Goal: Communication & Community: Answer question/provide support

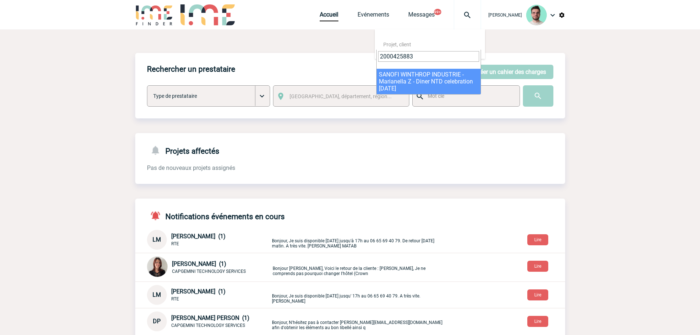
type input "2000425883"
select select "25384"
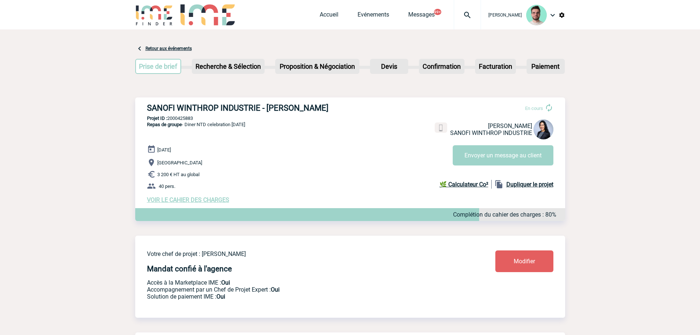
click at [467, 19] on div at bounding box center [467, 14] width 27 height 29
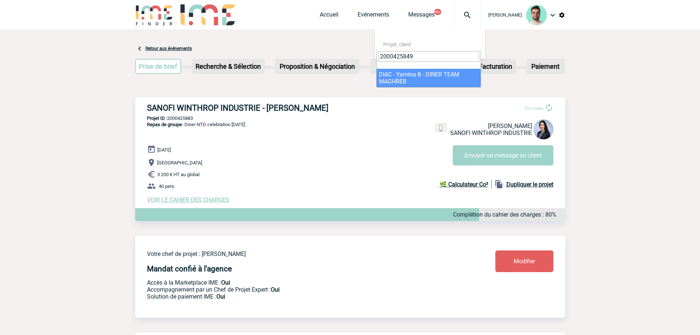
type input "2000425849"
select select "25350"
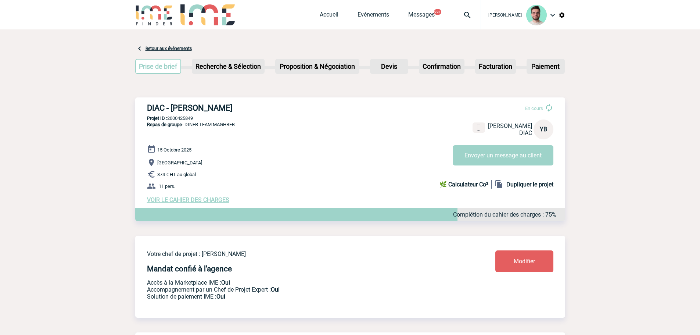
scroll to position [8, 0]
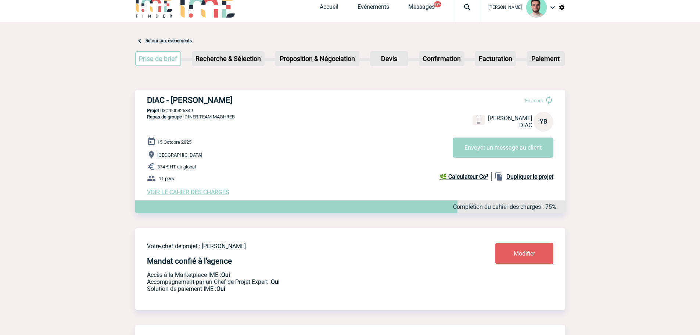
click at [181, 111] on p "Projet ID : 2000425849" at bounding box center [350, 111] width 430 height 6
copy p "2000425849"
click at [342, 135] on div "DIAC - Yamina BENAMARA En cours Yamina BENAMARA DIAC YB Envoyer un message au c…" at bounding box center [350, 146] width 430 height 112
click at [501, 149] on button "Envoyer un message au client" at bounding box center [502, 147] width 101 height 20
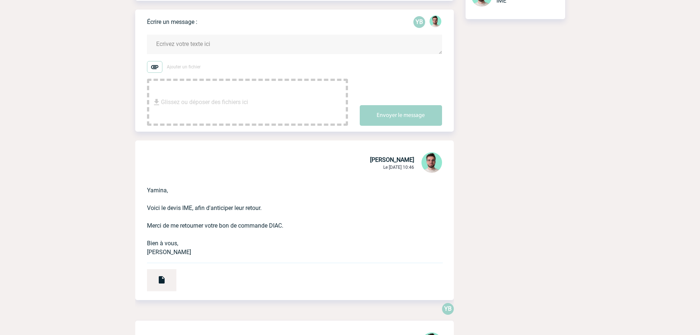
scroll to position [257, 0]
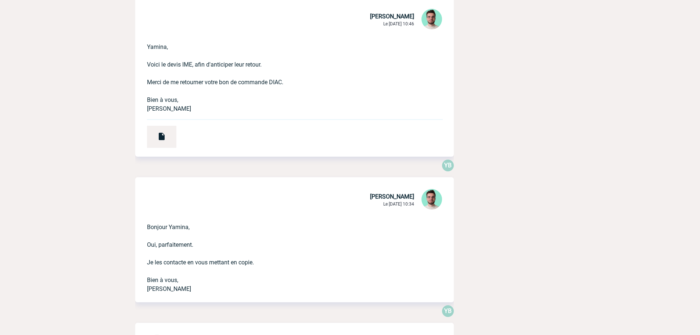
click at [135, 167] on div "YB" at bounding box center [294, 168] width 318 height 18
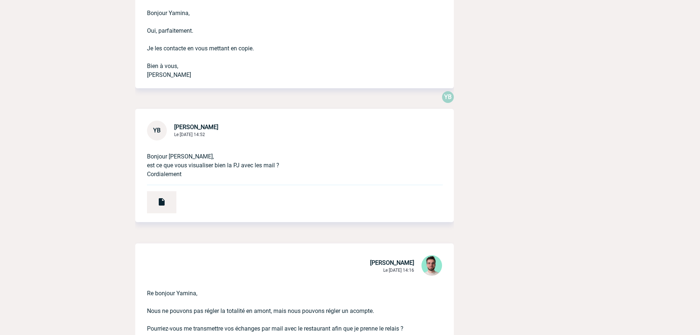
scroll to position [477, 0]
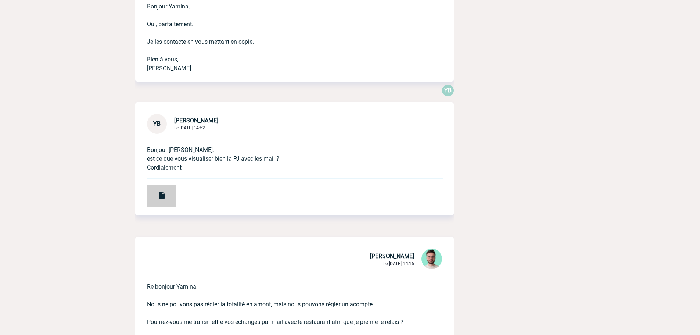
click at [166, 196] on div at bounding box center [161, 195] width 29 height 22
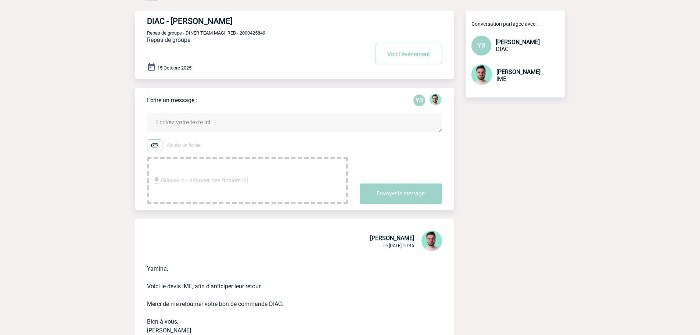
scroll to position [0, 0]
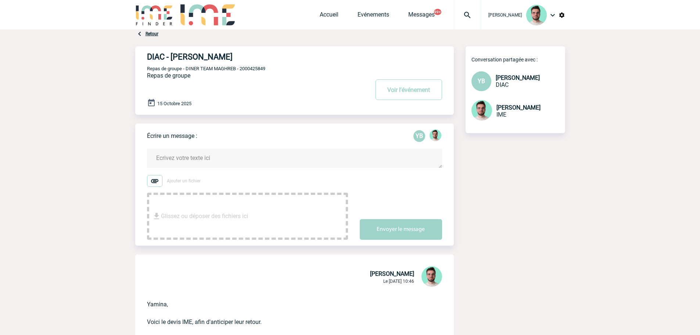
click at [213, 158] on textarea at bounding box center [294, 157] width 295 height 19
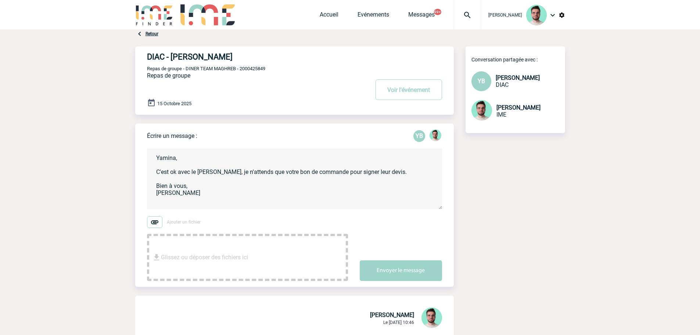
type textarea "Yamina, C'est ok avec le Chai Brognart, je n'attends que votre bon de commande …"
click at [405, 283] on div "Écrire un message : YB Yamina, C'est ok avec le Chai Brognart, je n'attends que…" at bounding box center [300, 204] width 307 height 163
click at [403, 279] on button "Envoyer le message" at bounding box center [401, 270] width 82 height 21
click at [404, 93] on button "Voir l'événement" at bounding box center [408, 89] width 66 height 21
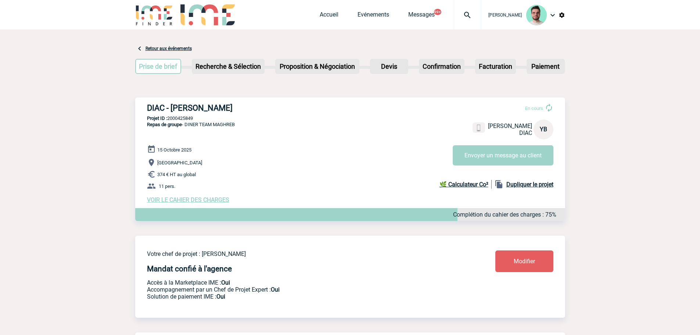
click at [474, 16] on img at bounding box center [467, 15] width 26 height 9
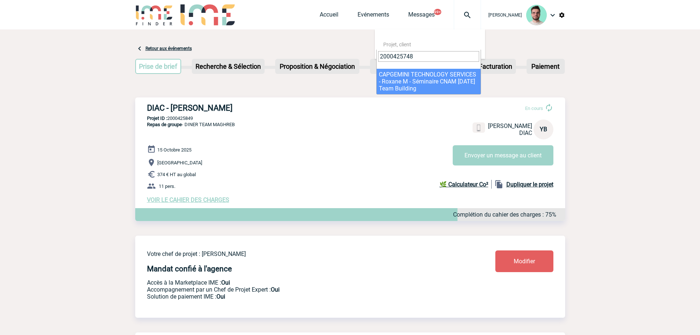
type input "2000425748"
select select "25249"
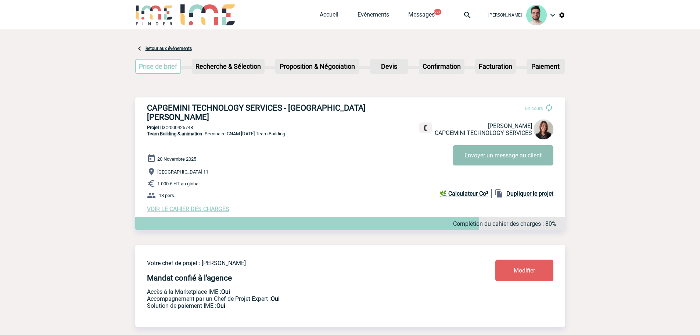
click at [483, 154] on button "Envoyer un message au client" at bounding box center [502, 155] width 101 height 20
click at [335, 14] on span "Accueil" at bounding box center [338, 14] width 38 height 7
click at [329, 17] on link "Accueil" at bounding box center [328, 16] width 19 height 10
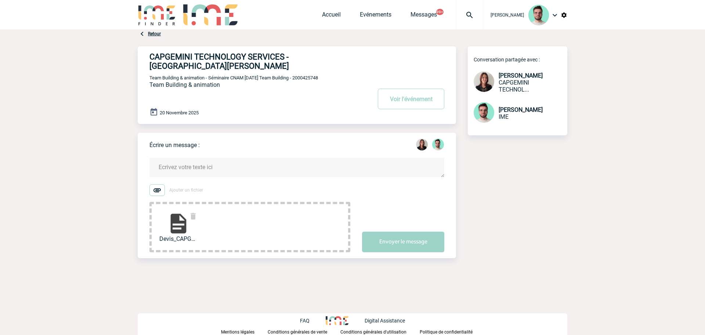
click at [202, 162] on textarea at bounding box center [296, 167] width 295 height 19
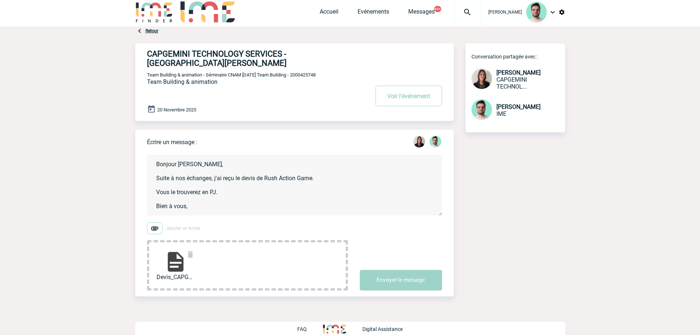
scroll to position [1, 0]
type textarea "Bonjour Roxane, Suite à nos échanges, j'ai reçu le devis de Rush Action Game. V…"
click at [398, 280] on button "Envoyer le message" at bounding box center [401, 280] width 82 height 21
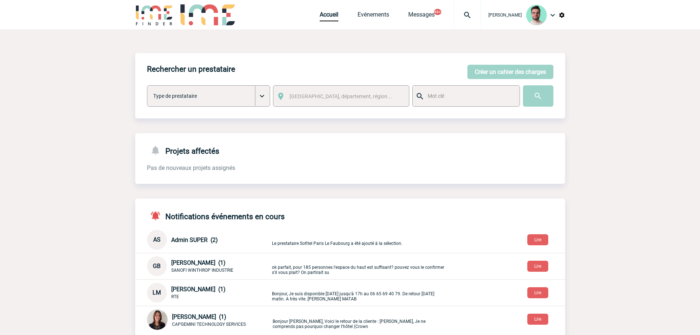
click at [460, 17] on img at bounding box center [467, 15] width 26 height 9
type input "2000425963"
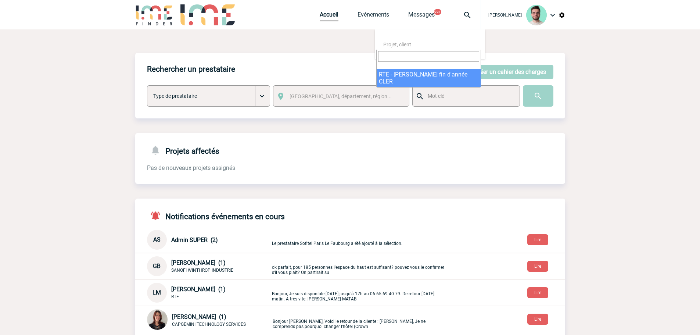
select select "25464"
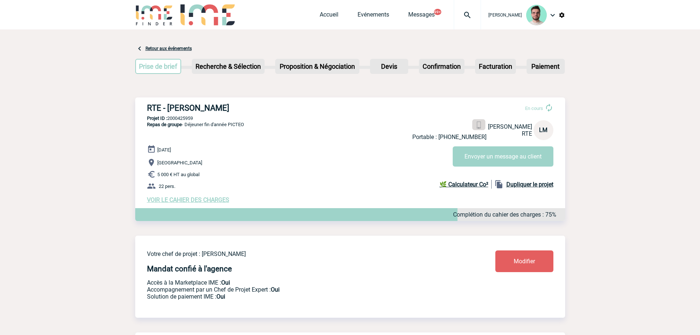
click at [478, 127] on img at bounding box center [478, 125] width 7 height 7
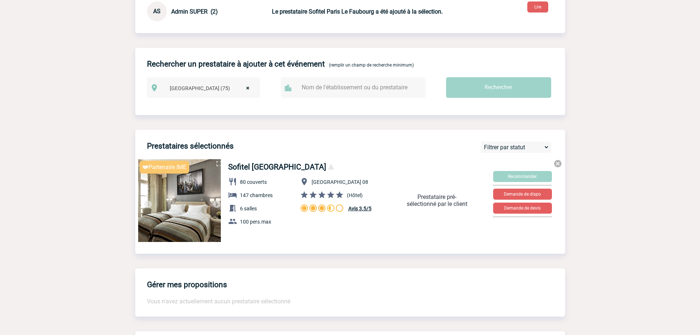
scroll to position [367, 0]
click at [216, 205] on img at bounding box center [216, 203] width 9 height 9
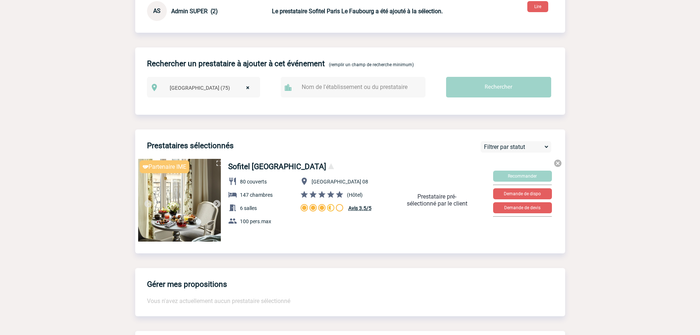
click at [218, 207] on img at bounding box center [216, 203] width 9 height 9
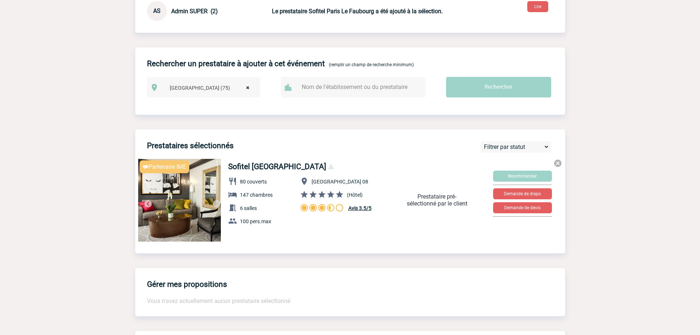
click at [218, 207] on img at bounding box center [216, 203] width 9 height 9
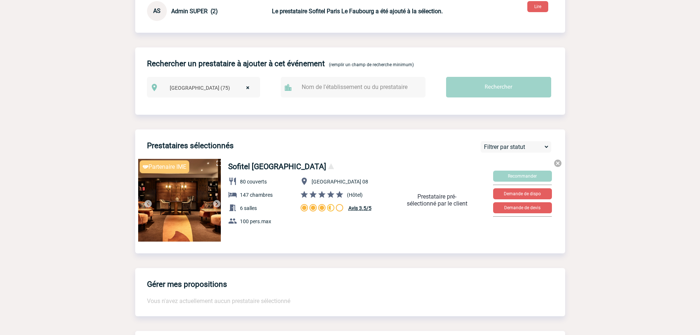
click at [218, 207] on img at bounding box center [216, 203] width 9 height 9
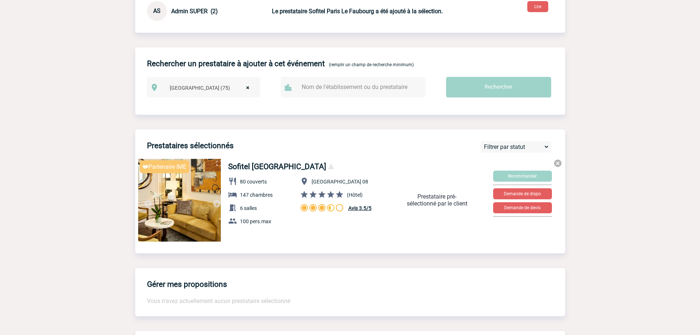
click at [218, 207] on img at bounding box center [216, 203] width 9 height 9
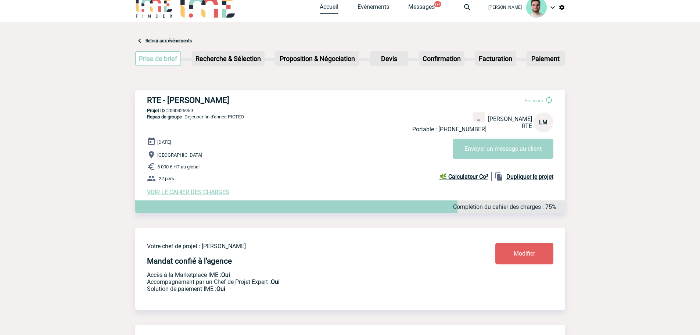
scroll to position [0, 0]
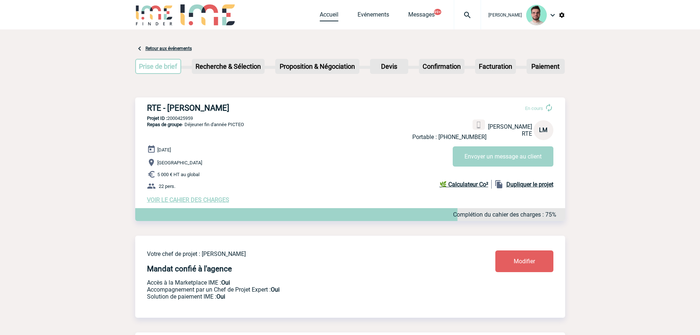
click at [319, 18] on link "Accueil" at bounding box center [328, 16] width 19 height 10
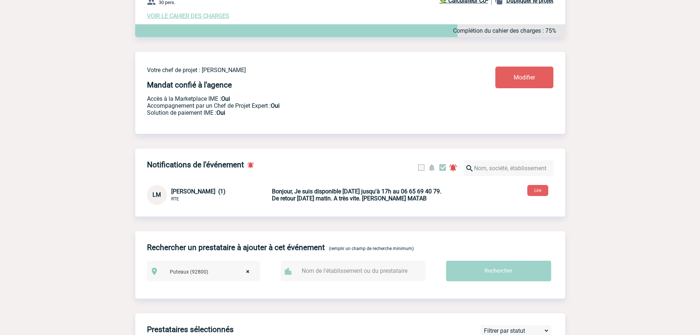
click at [368, 199] on b "Bonjour, Je suis disponible aujourd'hui jusqu'à 17h au 06 65 69 40 79. De retou…" at bounding box center [356, 195] width 169 height 14
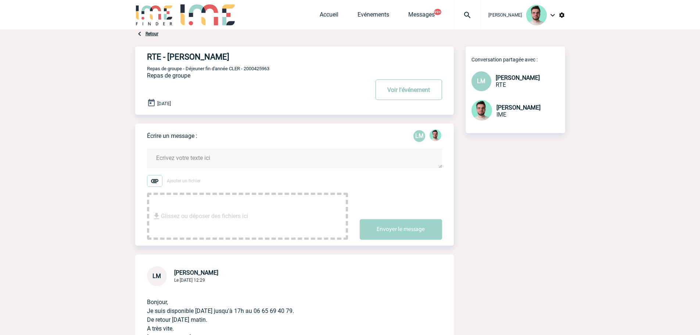
click at [407, 94] on button "Voir l'événement" at bounding box center [408, 89] width 66 height 21
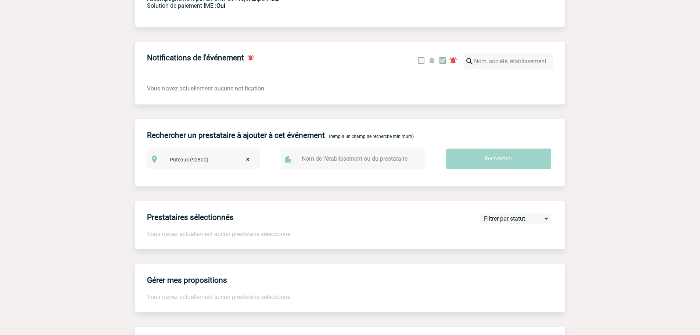
scroll to position [294, 0]
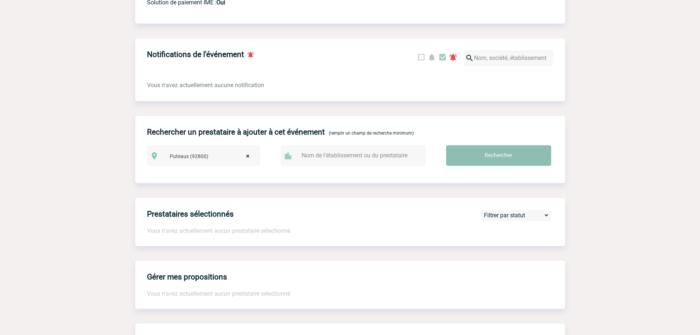
click at [511, 157] on input "Rechercher" at bounding box center [498, 155] width 105 height 21
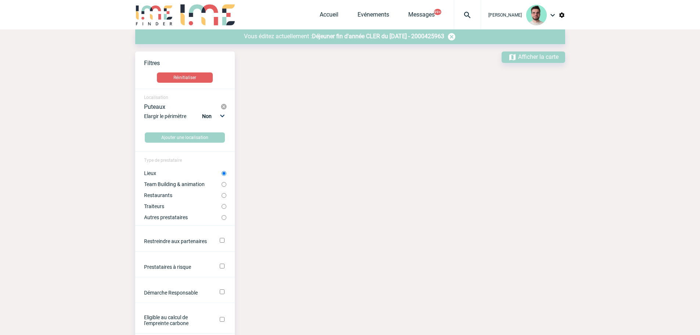
click at [156, 194] on label "Restaurants" at bounding box center [182, 195] width 77 height 6
click at [221, 194] on input "Restaurants" at bounding box center [223, 195] width 5 height 5
radio input "true"
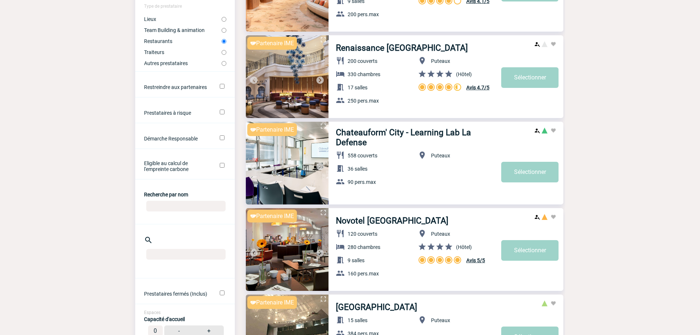
scroll to position [220, 0]
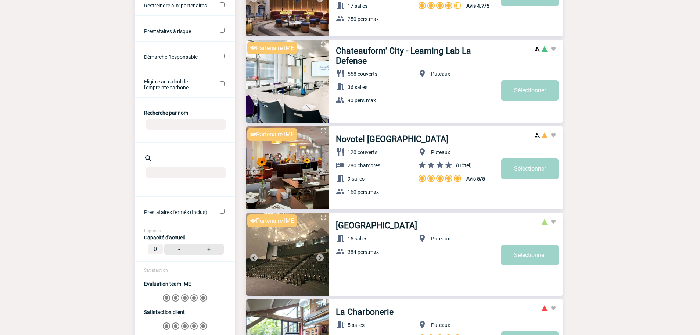
click at [322, 171] on img at bounding box center [319, 171] width 9 height 9
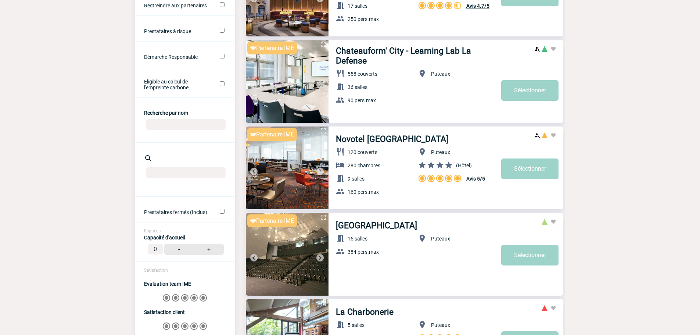
click at [322, 171] on img at bounding box center [319, 171] width 9 height 9
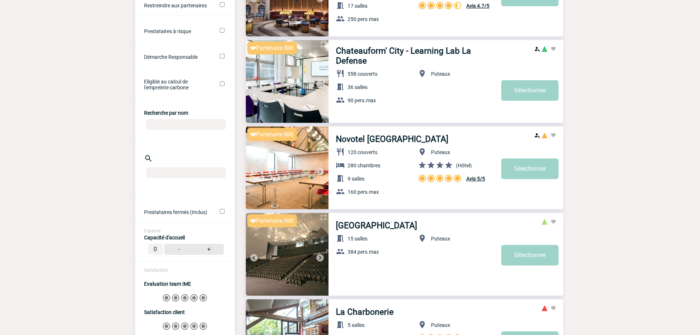
click at [322, 171] on img at bounding box center [319, 171] width 9 height 9
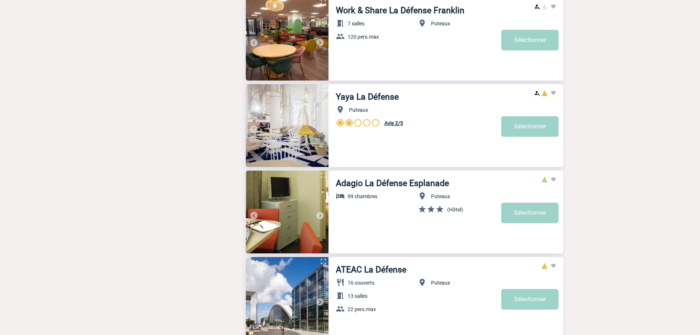
scroll to position [1231, 0]
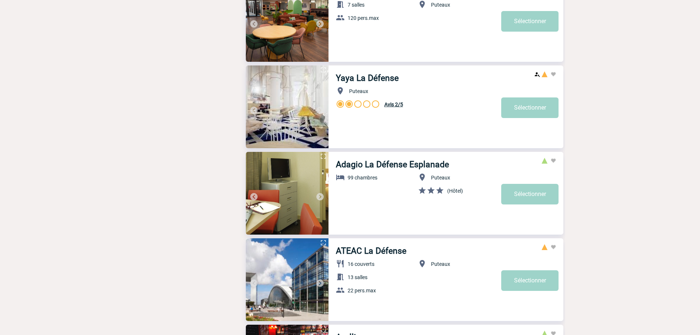
click at [319, 109] on img at bounding box center [319, 110] width 9 height 9
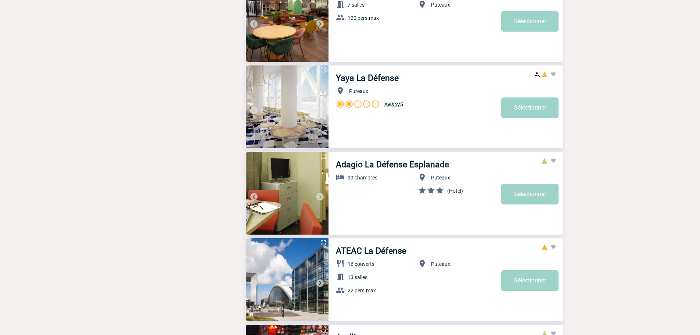
click at [252, 110] on img at bounding box center [253, 110] width 9 height 9
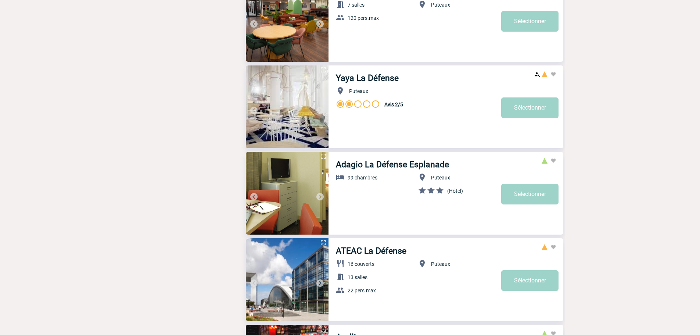
click at [321, 109] on img at bounding box center [319, 110] width 9 height 9
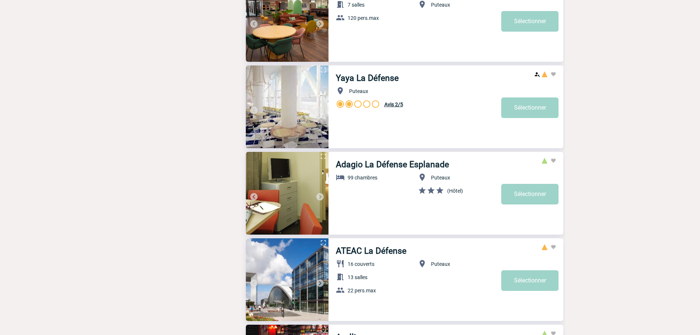
click at [321, 109] on img at bounding box center [319, 110] width 9 height 9
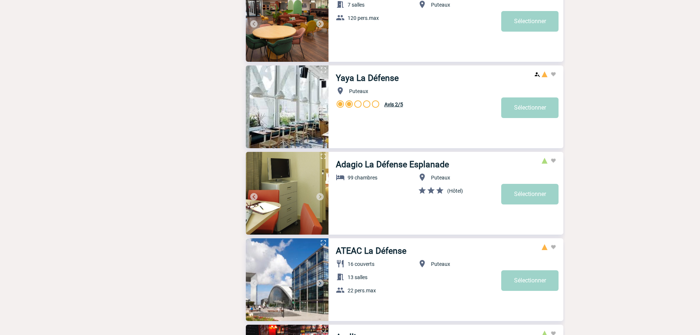
click at [321, 109] on img at bounding box center [319, 110] width 9 height 9
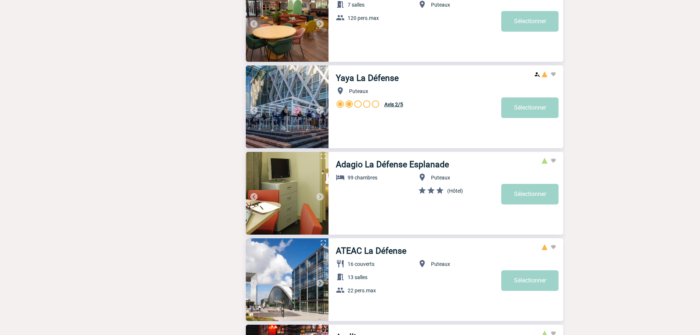
click at [321, 109] on img at bounding box center [319, 110] width 9 height 9
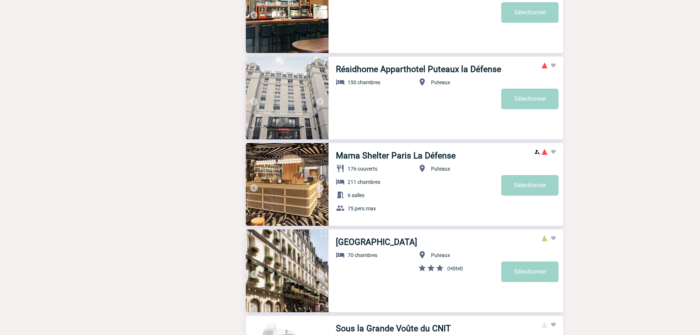
scroll to position [2287, 0]
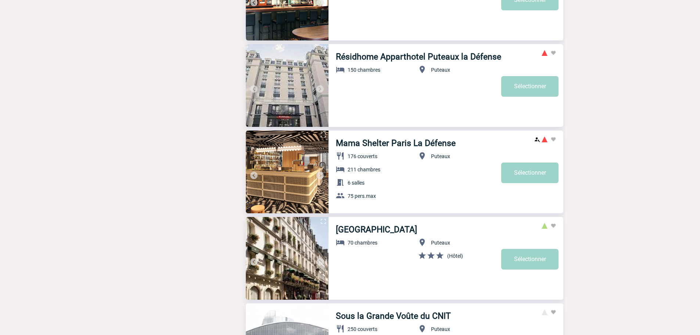
click at [317, 176] on img at bounding box center [319, 175] width 9 height 9
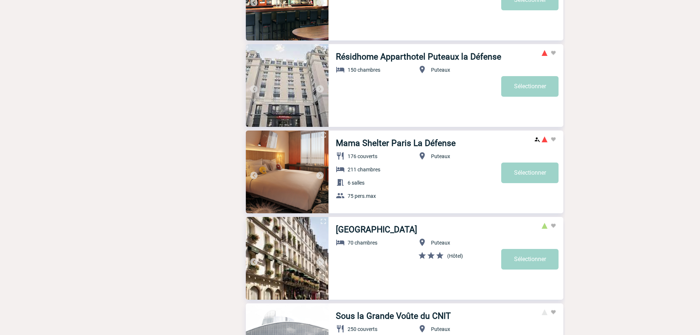
click at [319, 176] on img at bounding box center [319, 175] width 9 height 9
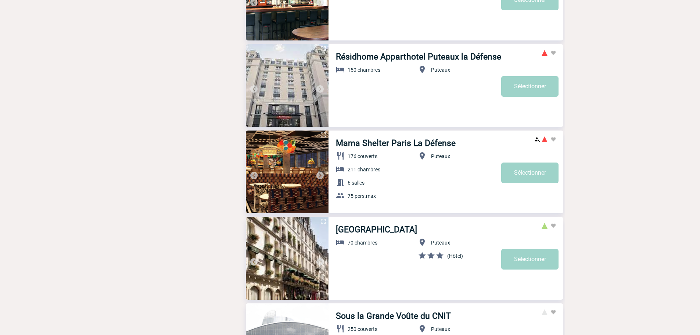
click at [319, 176] on img at bounding box center [319, 175] width 9 height 9
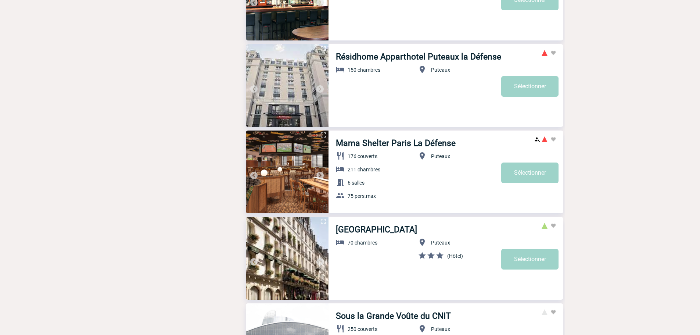
click at [319, 176] on img at bounding box center [319, 175] width 9 height 9
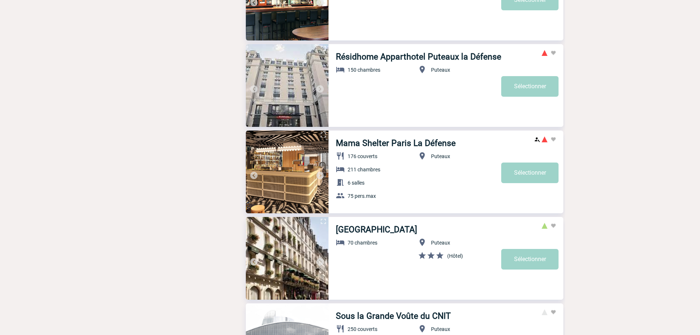
click at [319, 176] on img at bounding box center [319, 175] width 9 height 9
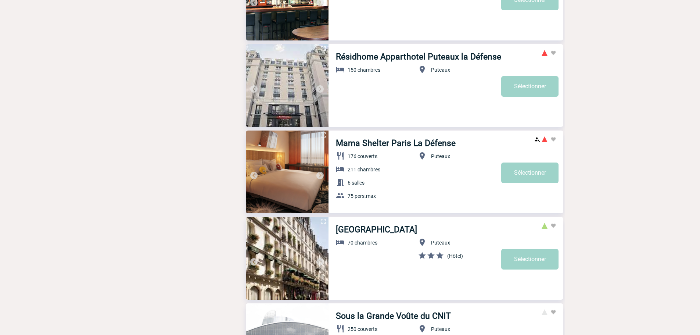
click at [319, 176] on img at bounding box center [319, 175] width 9 height 9
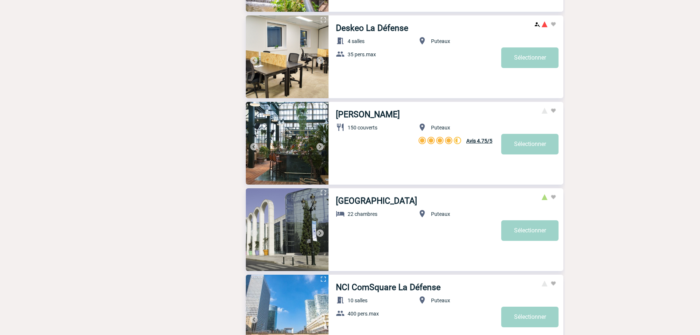
scroll to position [1700, 0]
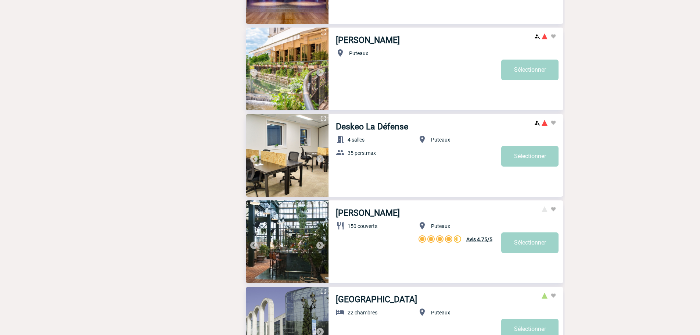
click at [320, 245] on img at bounding box center [319, 245] width 9 height 9
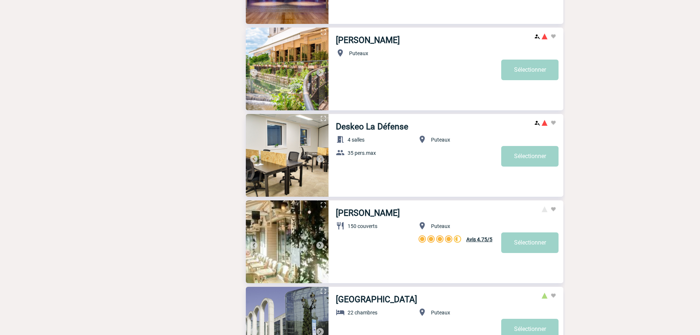
click at [320, 245] on img at bounding box center [319, 245] width 9 height 9
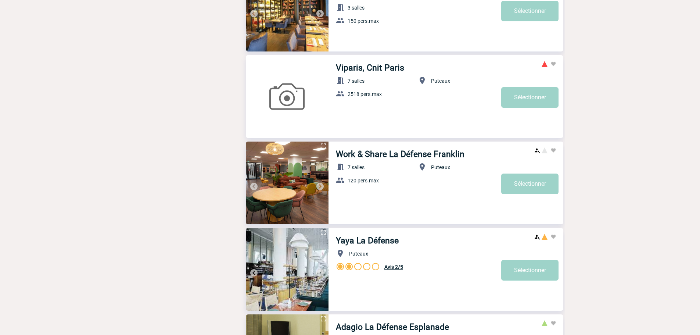
scroll to position [1087, 0]
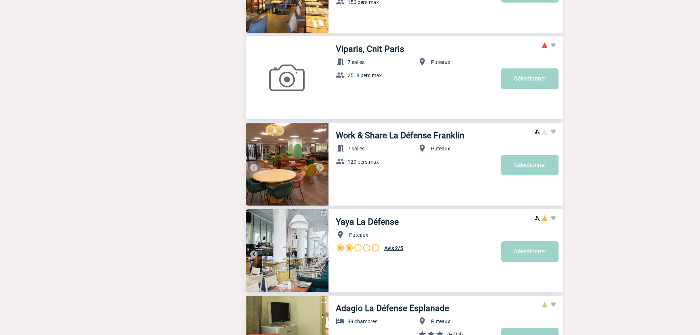
click at [320, 253] on img at bounding box center [319, 253] width 9 height 9
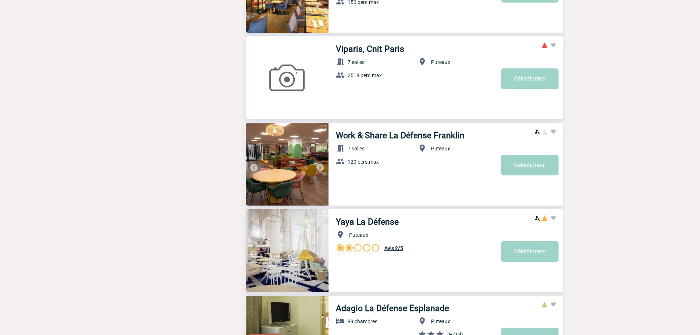
click at [319, 252] on img at bounding box center [319, 253] width 9 height 9
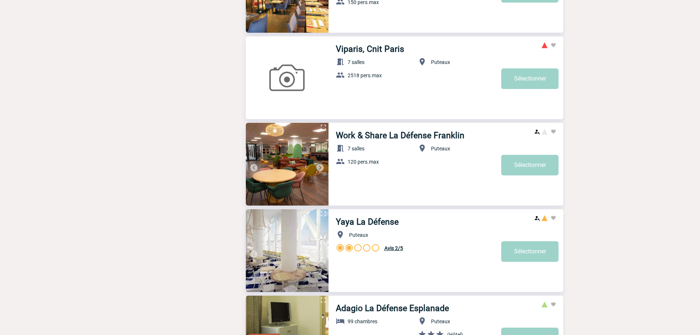
click at [319, 252] on img at bounding box center [319, 253] width 9 height 9
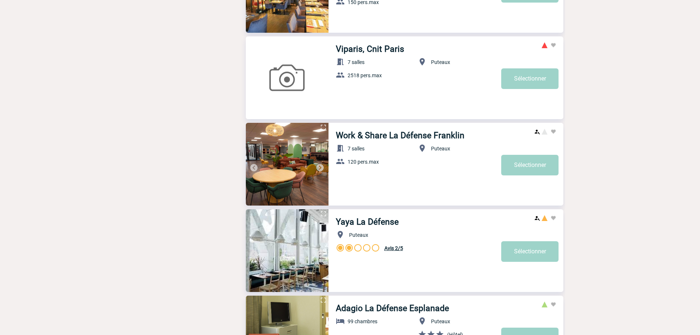
click at [319, 252] on img at bounding box center [319, 253] width 9 height 9
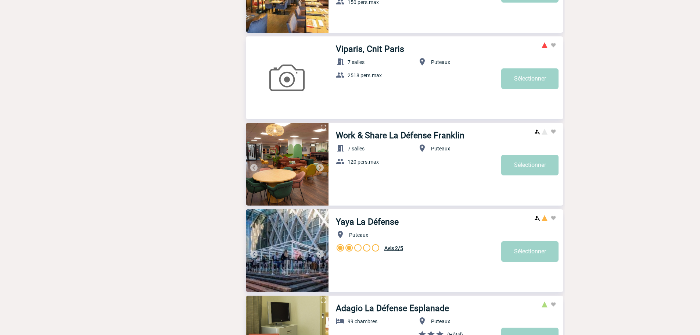
click at [319, 252] on img at bounding box center [319, 253] width 9 height 9
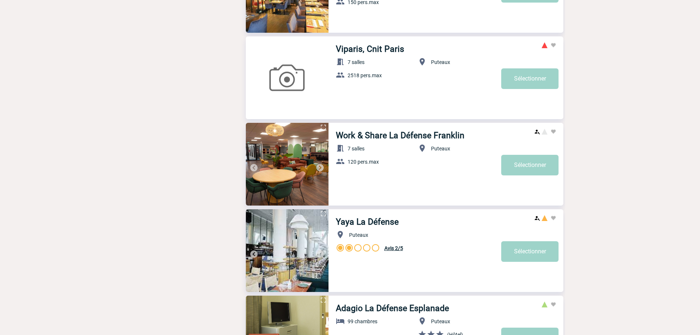
click at [319, 252] on img at bounding box center [319, 253] width 9 height 9
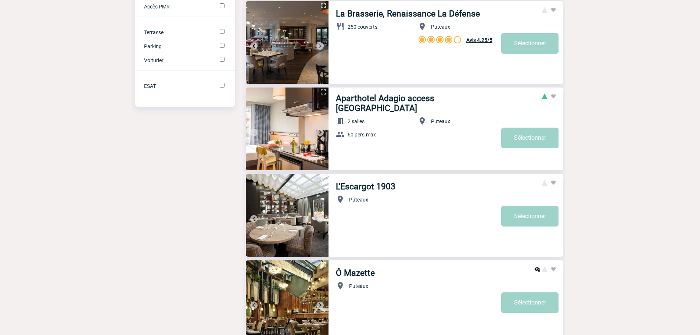
scroll to position [646, 0]
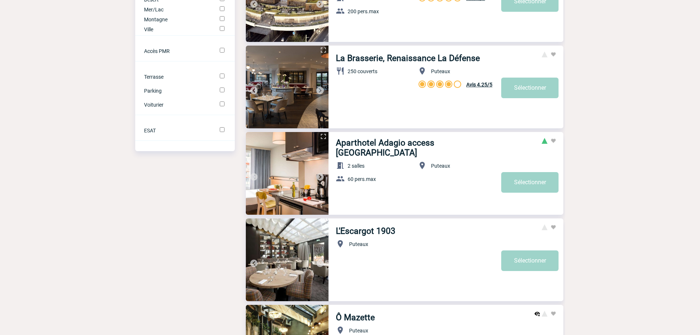
click at [319, 262] on img at bounding box center [319, 263] width 9 height 9
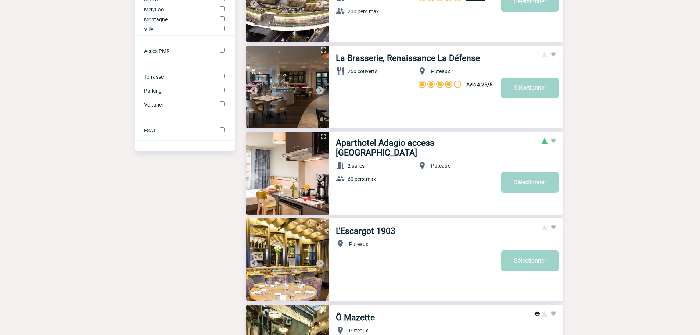
scroll to position [499, 0]
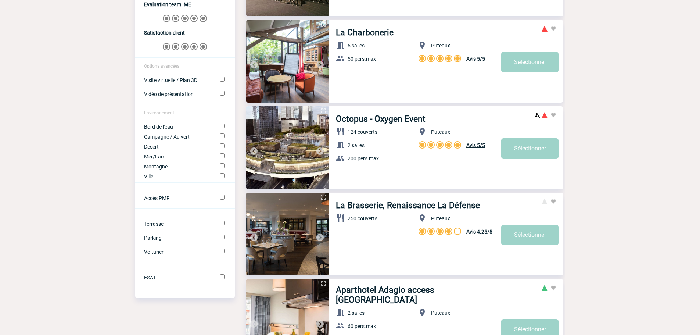
click at [322, 236] on img at bounding box center [319, 237] width 9 height 9
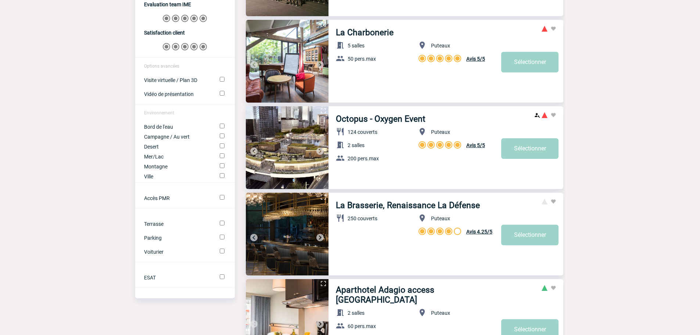
click at [321, 238] on img at bounding box center [319, 237] width 9 height 9
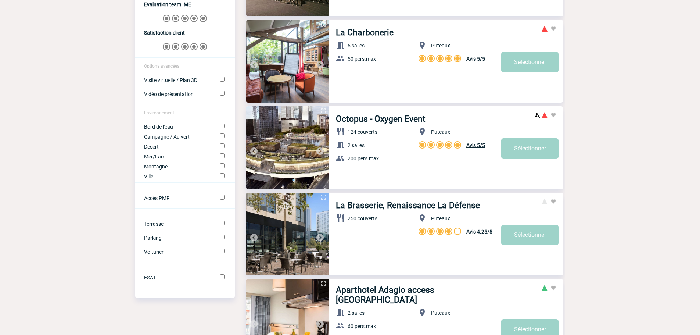
click at [321, 238] on img at bounding box center [319, 237] width 9 height 9
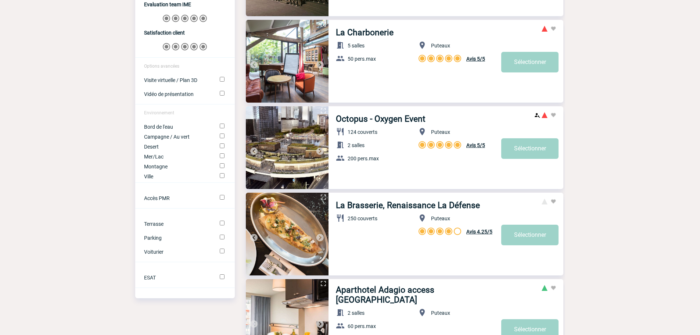
click at [322, 235] on img at bounding box center [319, 237] width 9 height 9
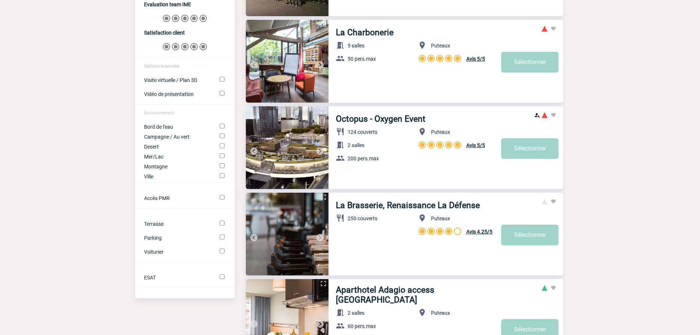
click at [322, 235] on img at bounding box center [319, 237] width 9 height 9
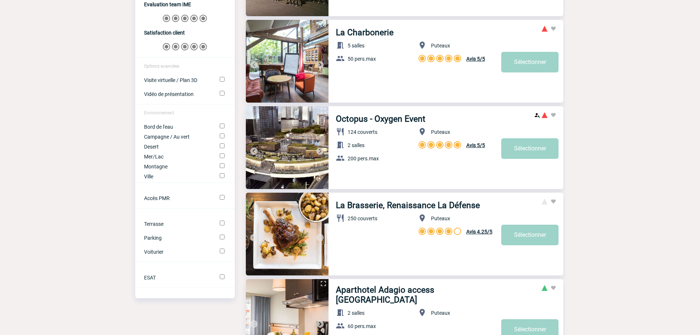
click at [322, 235] on img at bounding box center [319, 237] width 9 height 9
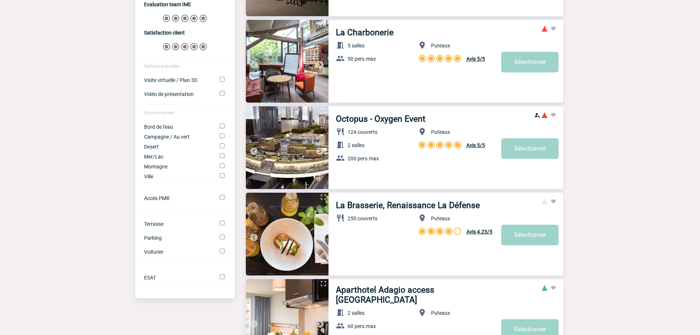
click at [322, 235] on img at bounding box center [319, 237] width 9 height 9
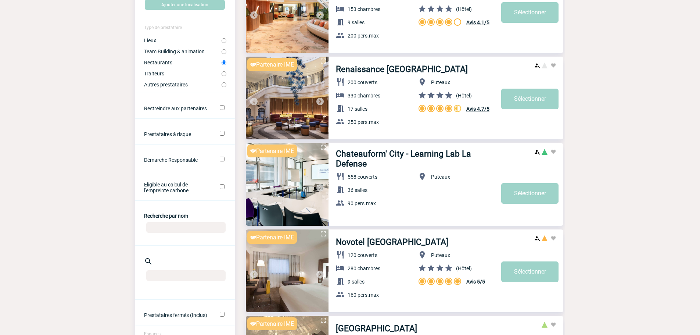
scroll to position [49, 0]
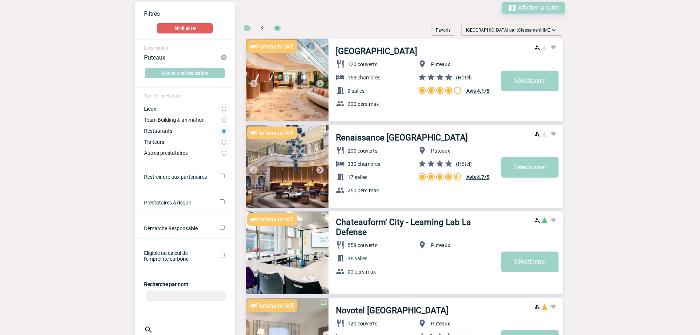
click at [319, 86] on img at bounding box center [319, 83] width 9 height 9
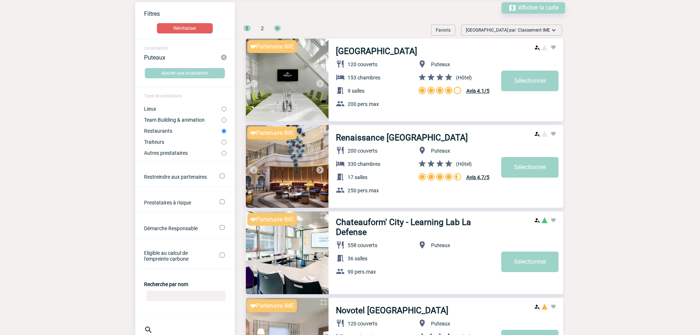
click at [321, 81] on img at bounding box center [319, 83] width 9 height 9
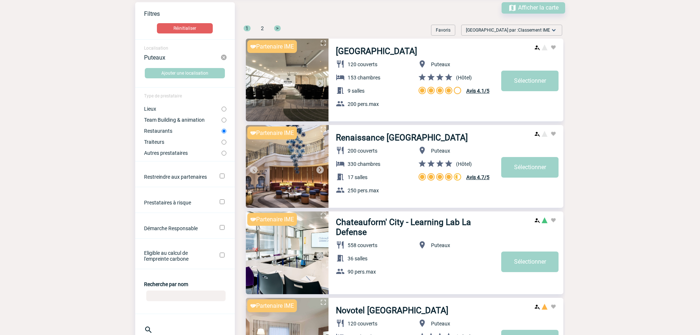
click at [321, 81] on img at bounding box center [319, 83] width 9 height 9
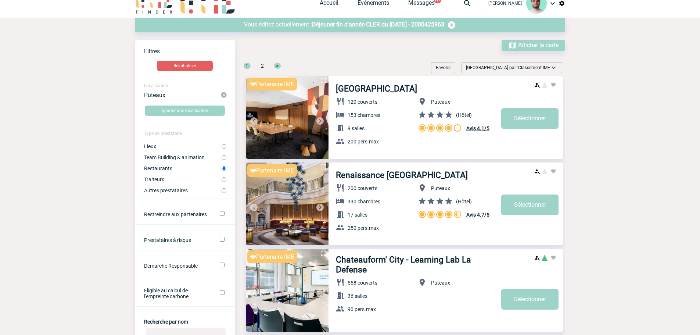
scroll to position [0, 0]
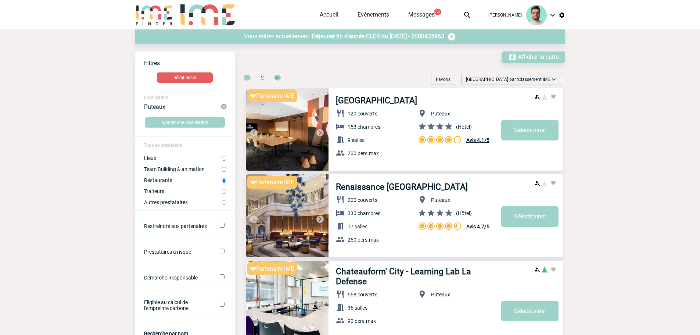
click at [358, 38] on span "Déjeuner fin d'année CLER du 02 Décembre 2025 - 2000425963" at bounding box center [378, 36] width 132 height 7
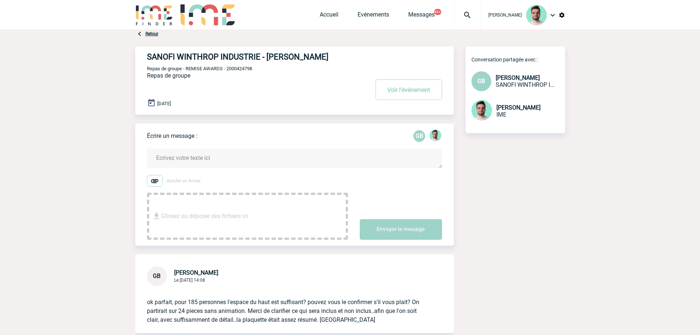
click at [242, 65] on div "SANOFI WINTHROP INDUSTRIE - Geoffroy BOUDON Voir l'événement Repas de groupe - …" at bounding box center [300, 77] width 307 height 62
click at [239, 69] on span "Repas de groupe - REMISE AWARDS - 2000424798" at bounding box center [199, 69] width 105 height 6
copy span "2000424798"
click at [467, 12] on img at bounding box center [467, 15] width 26 height 9
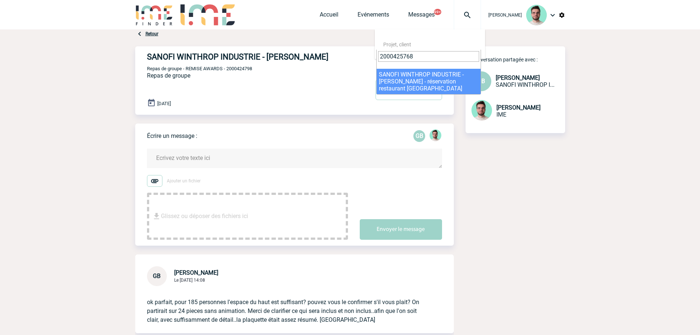
type input "2000425768"
select select "25269"
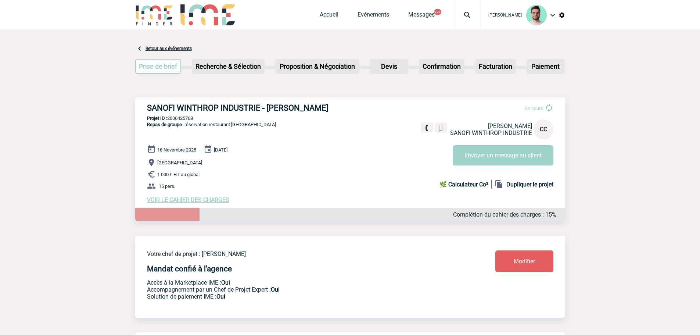
click at [455, 23] on div at bounding box center [467, 14] width 27 height 29
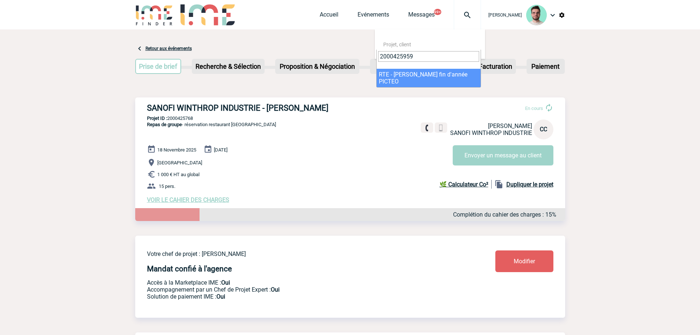
type input "2000425959"
select select "25460"
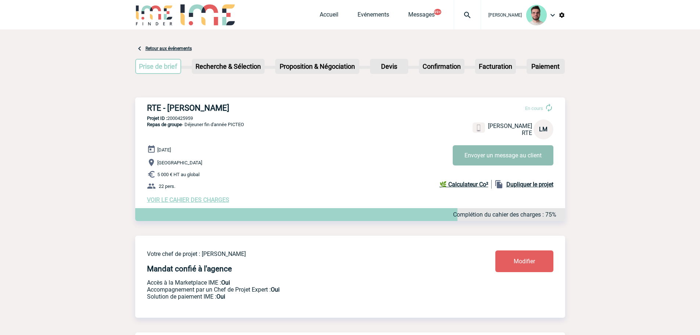
click at [533, 156] on button "Envoyer un message au client" at bounding box center [502, 155] width 101 height 20
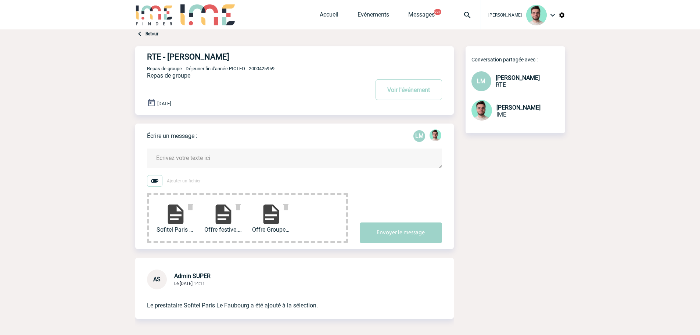
click at [224, 155] on textarea at bounding box center [294, 157] width 295 height 19
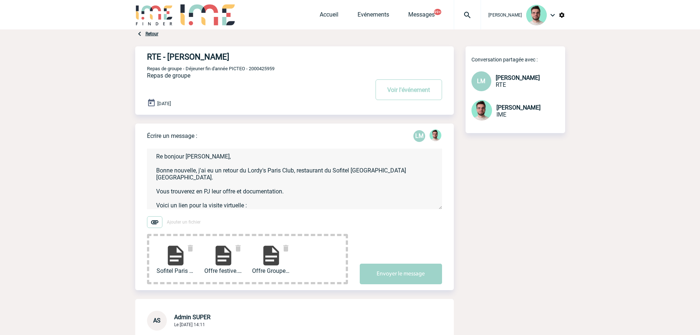
paste textarea "[URL][DOMAIN_NAME]"
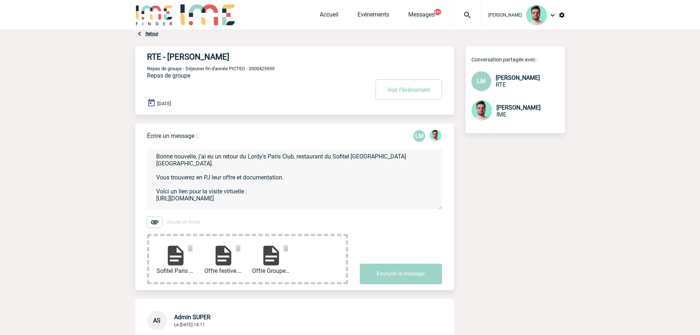
scroll to position [22, 0]
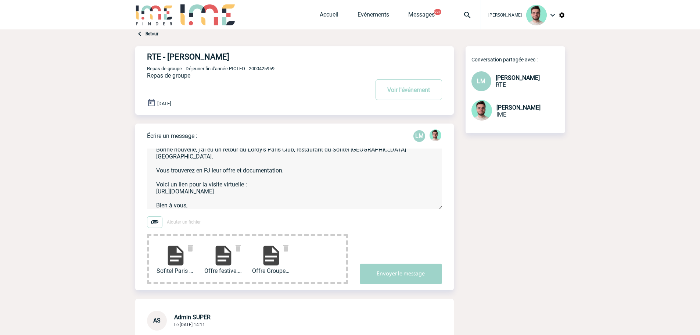
click at [307, 166] on textarea "Re bonjour [PERSON_NAME], Bonne nouvelle, j'ai eu un retour du Lordy's Paris Cl…" at bounding box center [294, 178] width 295 height 61
paste textarea ". Il est à noter que le menu « classique » n’est pas encore disponible car il s…"
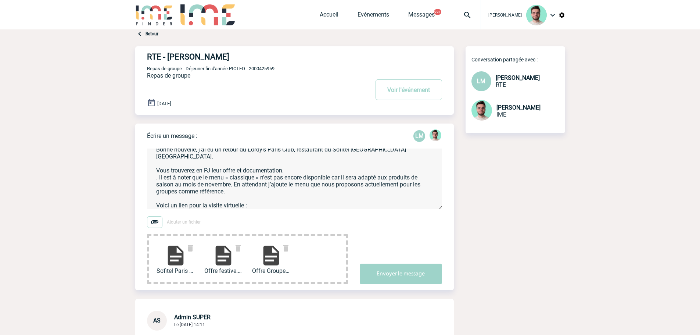
click at [158, 172] on textarea "Re bonjour [PERSON_NAME], Bonne nouvelle, j'ai eu un retour du Lordy's Paris Cl…" at bounding box center [294, 178] width 295 height 61
click at [271, 180] on textarea "Re bonjour [PERSON_NAME], Bonne nouvelle, j'ai eu un retour du Lordy's Paris Cl…" at bounding box center [294, 178] width 295 height 61
click at [290, 178] on textarea "Re bonjour [PERSON_NAME], Bonne nouvelle, j'ai eu un retour du Lordy's Paris Cl…" at bounding box center [294, 178] width 295 height 61
click at [293, 178] on textarea "Re bonjour [PERSON_NAME], Bonne nouvelle, j'ai eu un retour du Lordy's Paris Cl…" at bounding box center [294, 178] width 295 height 61
click at [339, 178] on textarea "Re bonjour [PERSON_NAME], Bonne nouvelle, j'ai eu un retour du Lordy's Paris Cl…" at bounding box center [294, 178] width 295 height 61
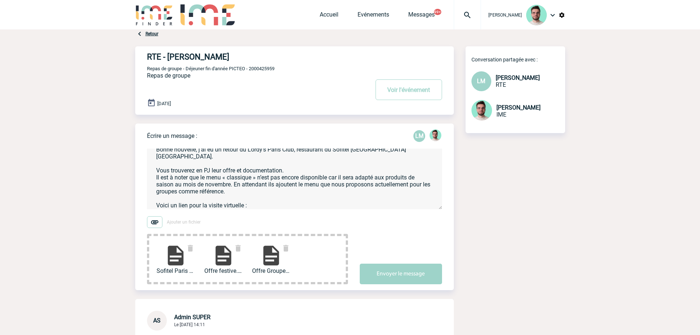
click at [339, 178] on textarea "Re bonjour [PERSON_NAME], Bonne nouvelle, j'ai eu un retour du Lordy's Paris Cl…" at bounding box center [294, 178] width 295 height 61
click at [363, 177] on textarea "Re bonjour [PERSON_NAME], Bonne nouvelle, j'ai eu un retour du Lordy's Paris Cl…" at bounding box center [294, 178] width 295 height 61
type textarea "Re bonjour [PERSON_NAME], Bonne nouvelle, j'ai eu un retour du Lordy's Paris Cl…"
click at [383, 270] on button "Envoyer le message" at bounding box center [401, 273] width 82 height 21
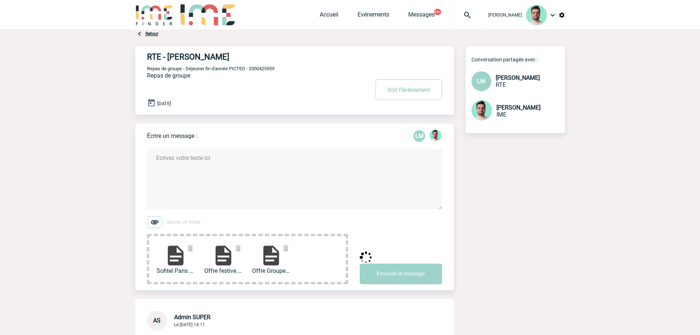
scroll to position [0, 0]
